Goal: Information Seeking & Learning: Learn about a topic

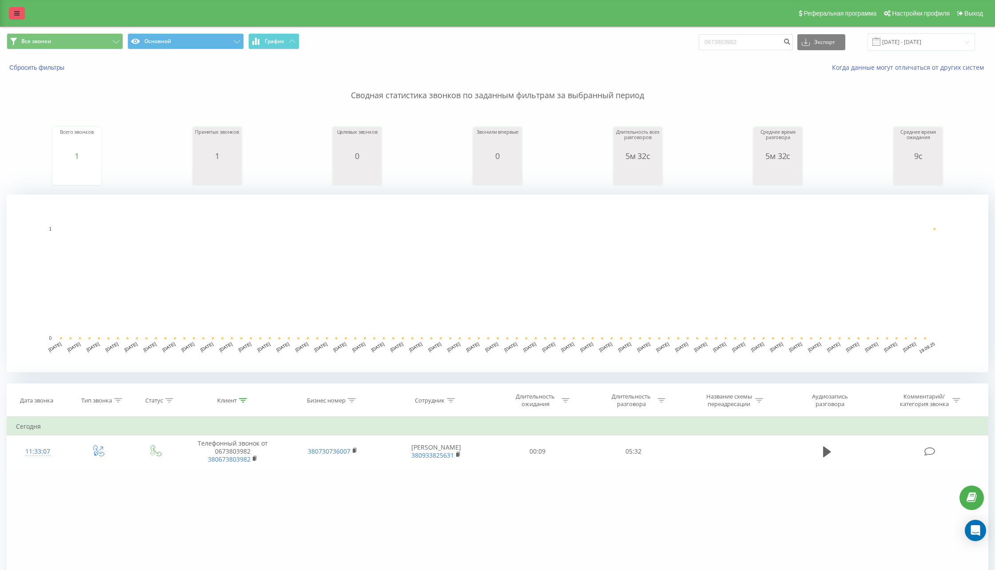
click at [12, 18] on link at bounding box center [17, 13] width 16 height 12
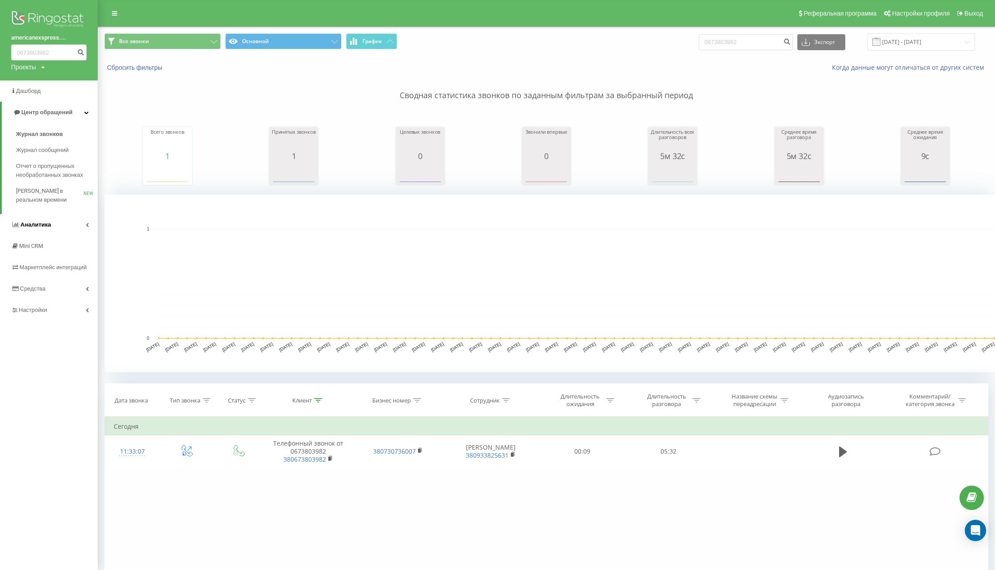
click at [38, 229] on span "Аналитика" at bounding box center [31, 224] width 40 height 9
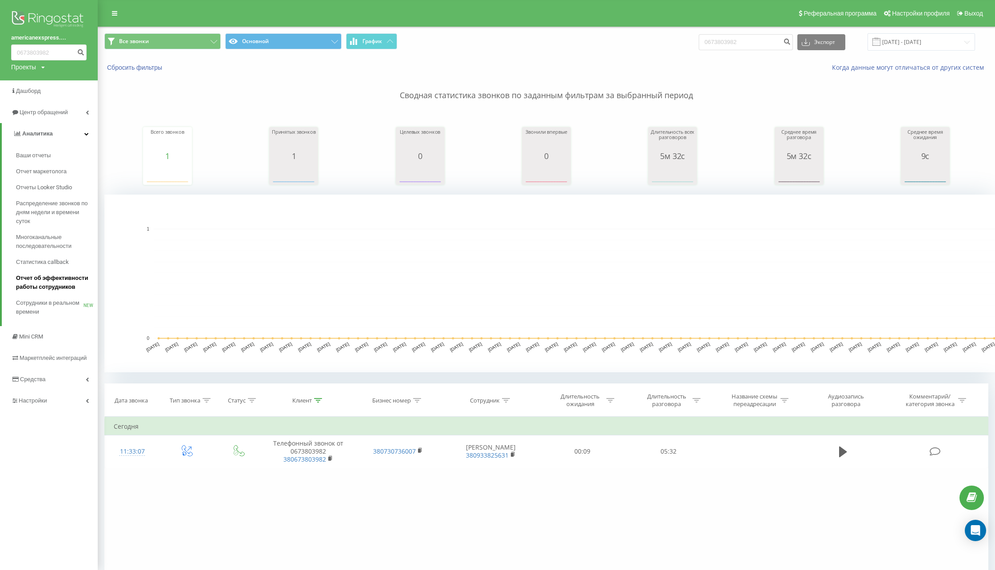
click at [50, 282] on span "Отчет об эффективности работы сотрудников" at bounding box center [54, 283] width 77 height 18
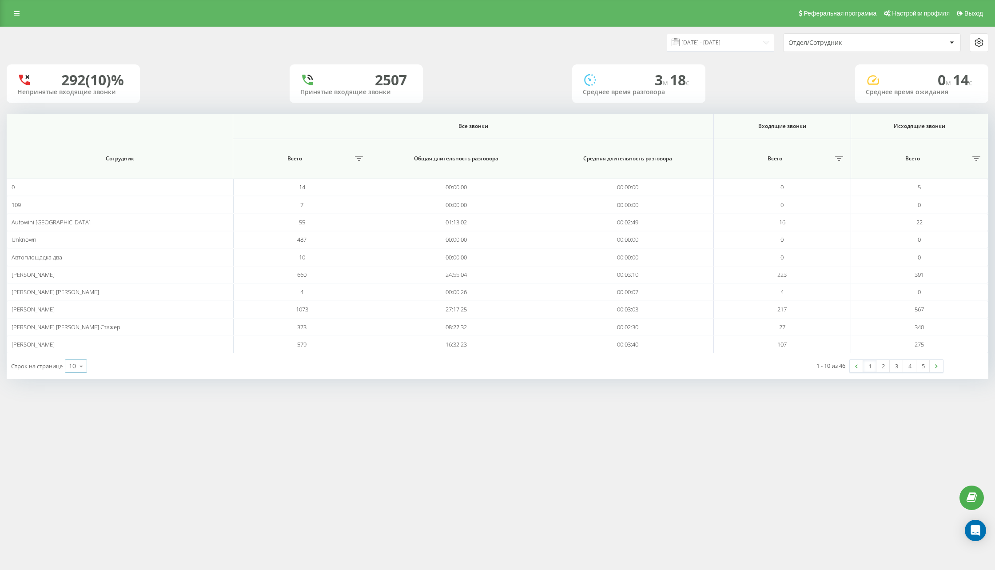
click at [70, 364] on div "10" at bounding box center [72, 365] width 7 height 9
click at [85, 351] on div "100" at bounding box center [75, 353] width 21 height 13
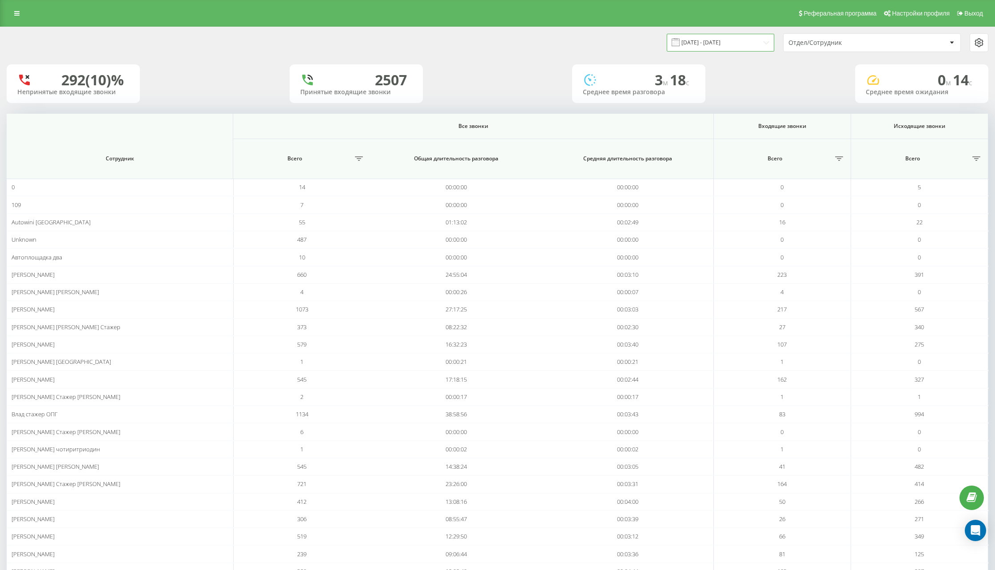
click at [706, 42] on input "[DATE] - [DATE]" at bounding box center [720, 42] width 107 height 17
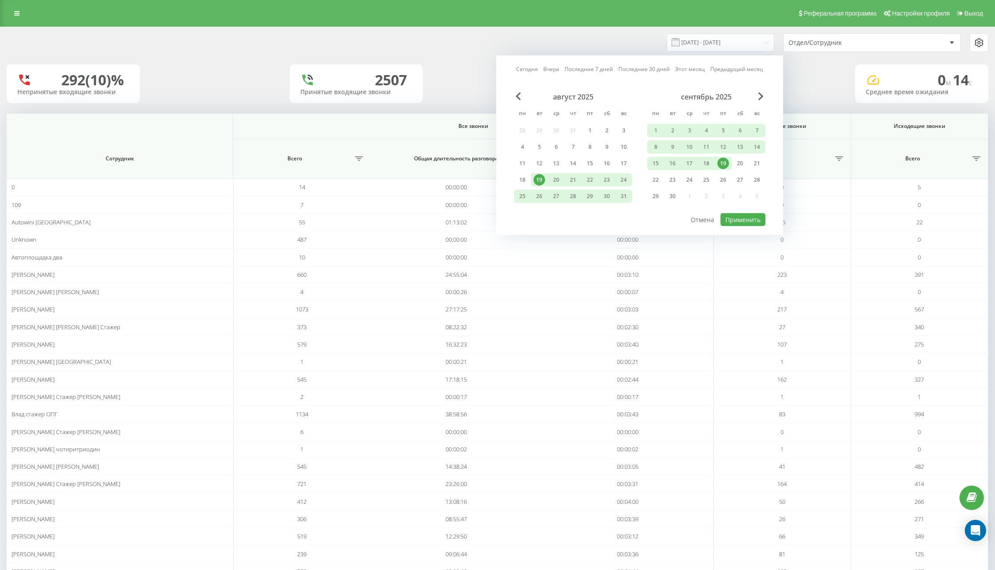
click at [529, 68] on link "Сегодня" at bounding box center [527, 69] width 22 height 8
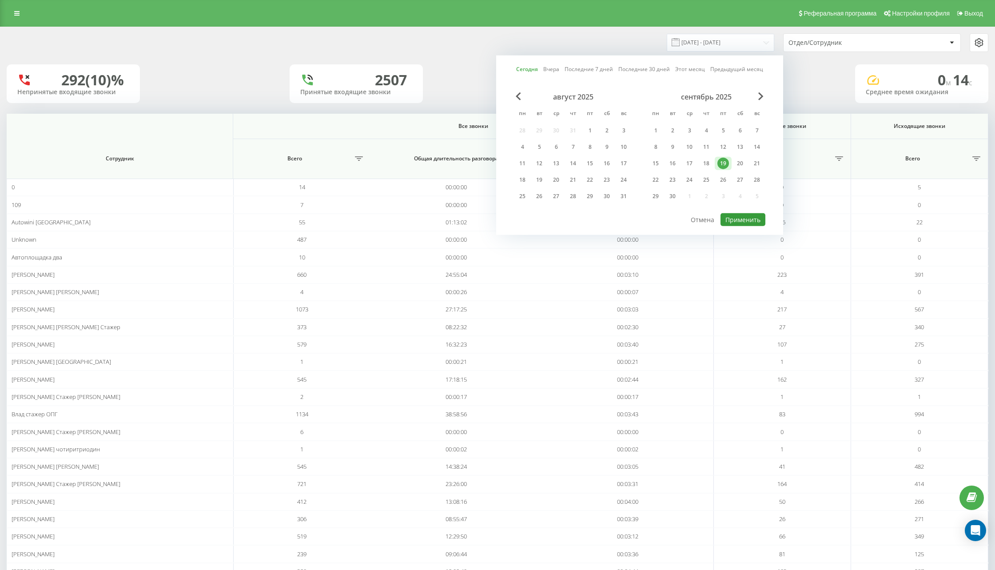
click at [740, 216] on button "Применить" at bounding box center [742, 219] width 45 height 13
type input "[DATE] - [DATE]"
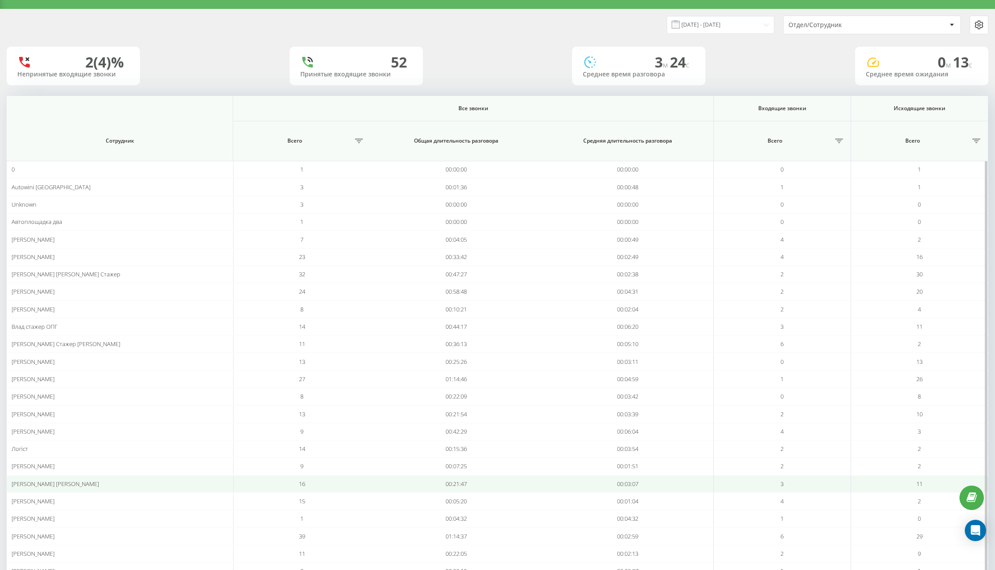
scroll to position [64, 0]
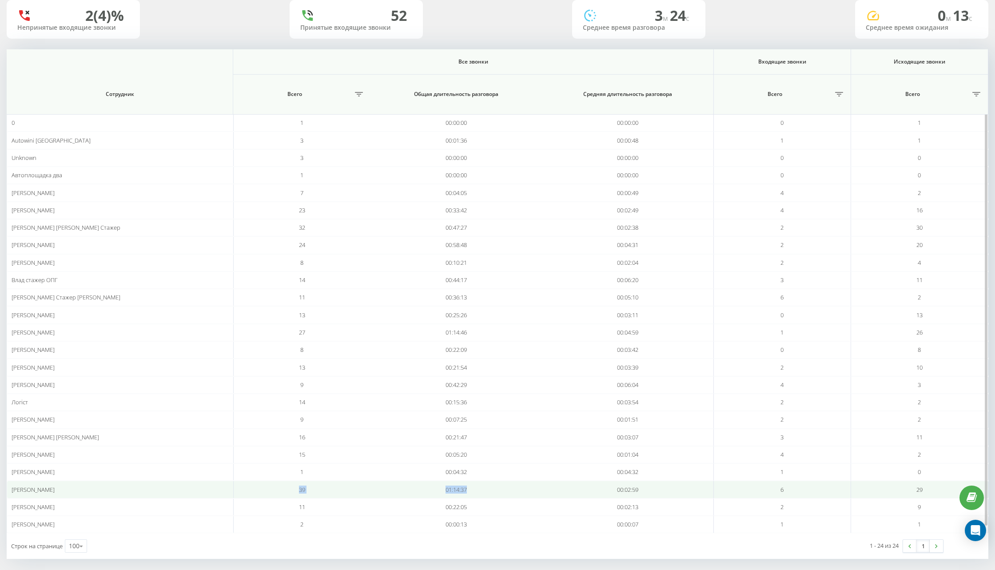
drag, startPoint x: 340, startPoint y: 483, endPoint x: 512, endPoint y: 485, distance: 172.3
click at [512, 485] on tr "[PERSON_NAME] 39 01:14:37 00:02:59 6 29" at bounding box center [497, 489] width 981 height 17
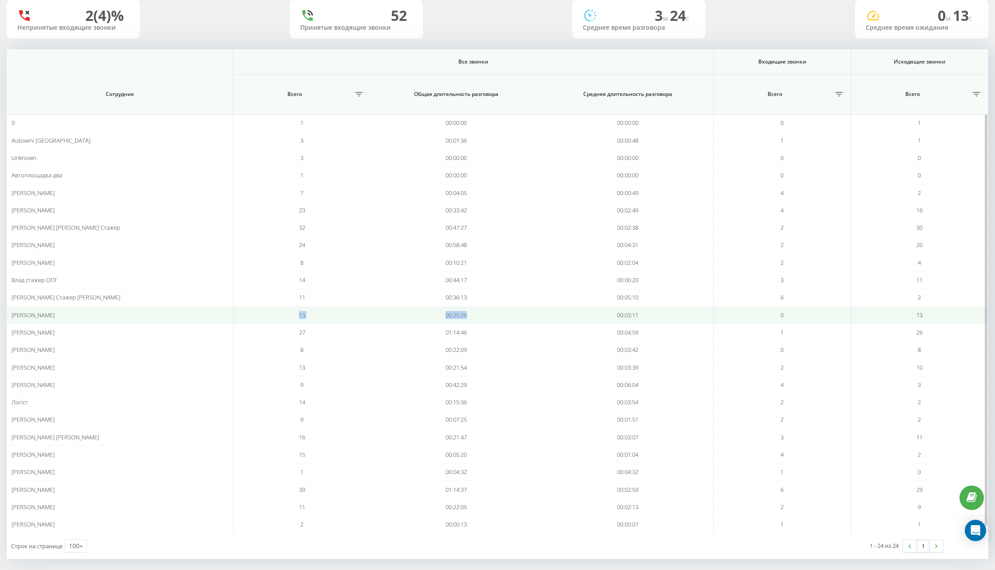
drag, startPoint x: 314, startPoint y: 315, endPoint x: 516, endPoint y: 313, distance: 202.1
click at [516, 313] on tr "[PERSON_NAME] 13 00:25:26 00:03:11 0 13" at bounding box center [497, 314] width 981 height 17
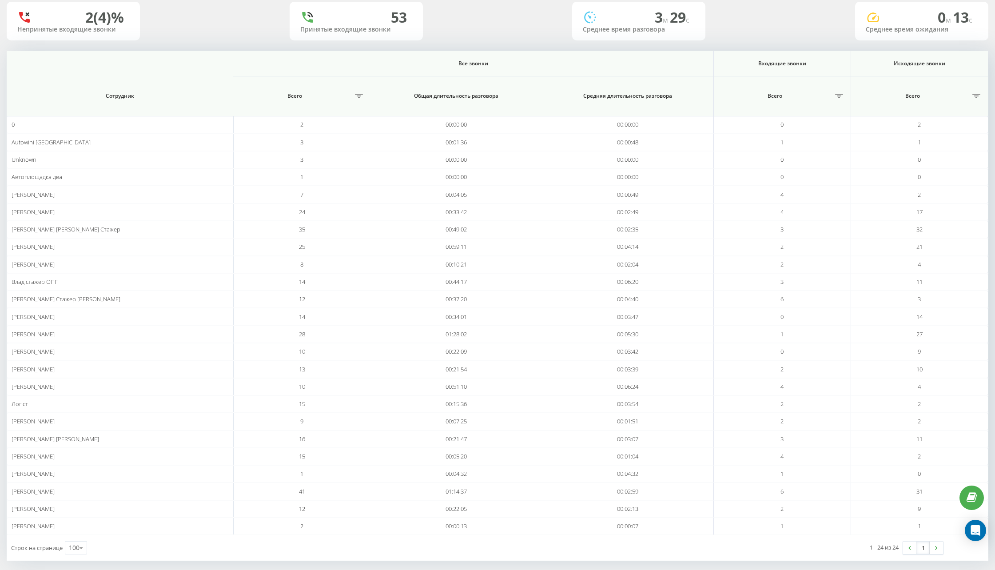
scroll to position [64, 0]
